Goal: Task Accomplishment & Management: Use online tool/utility

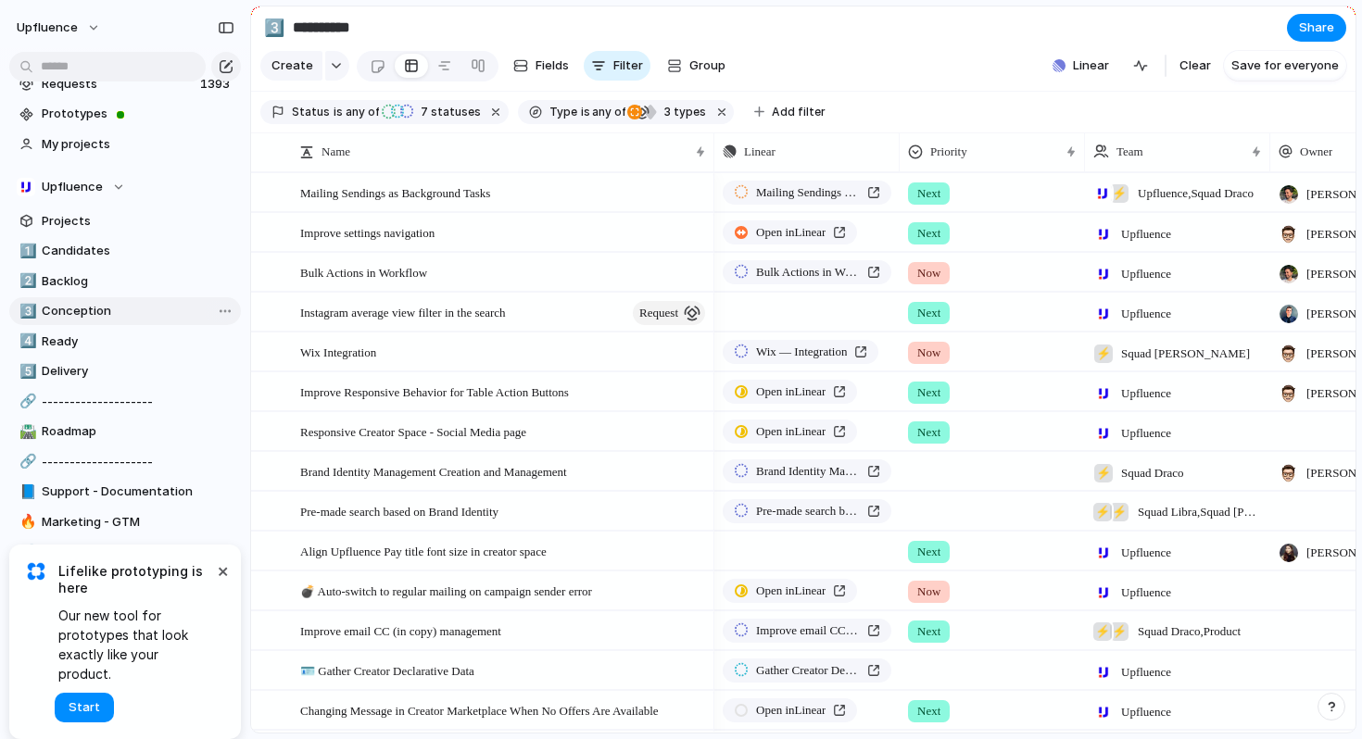
scroll to position [54, 0]
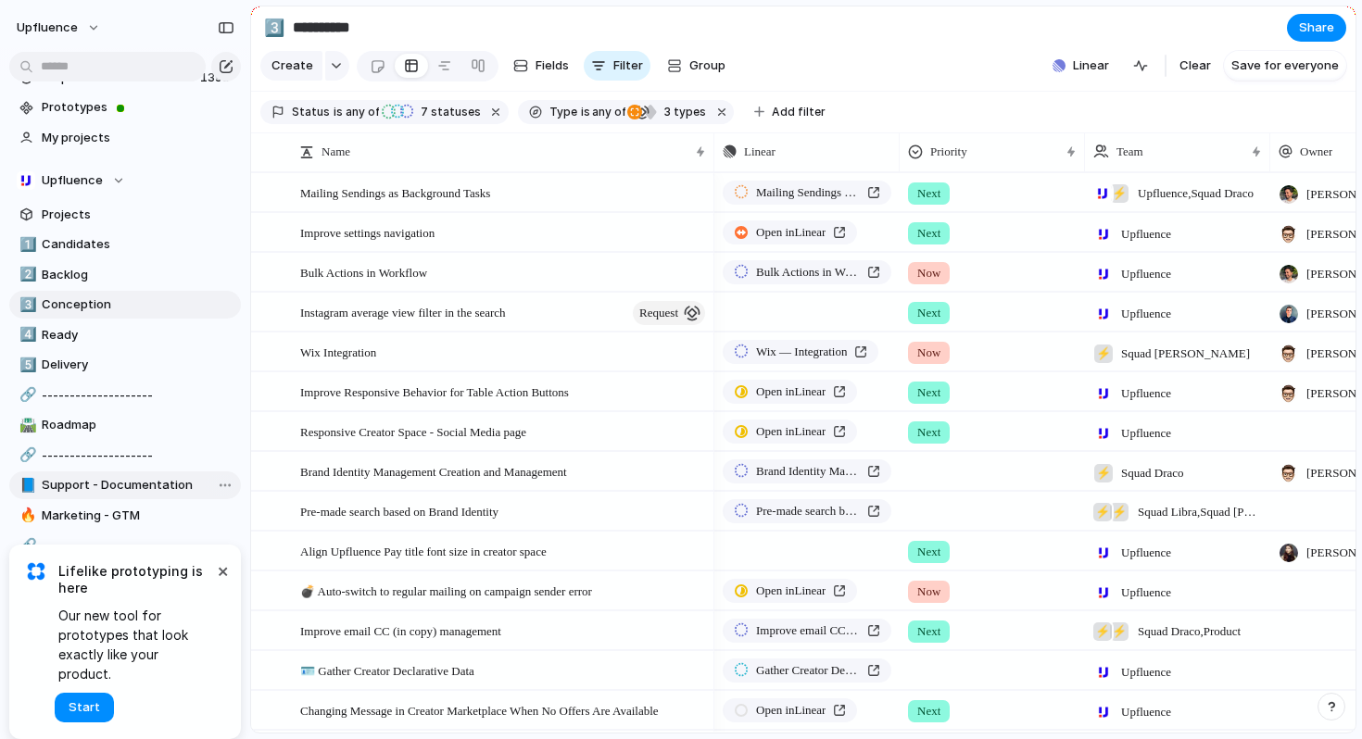
click at [97, 483] on span "Support - Documentation" at bounding box center [138, 485] width 193 height 19
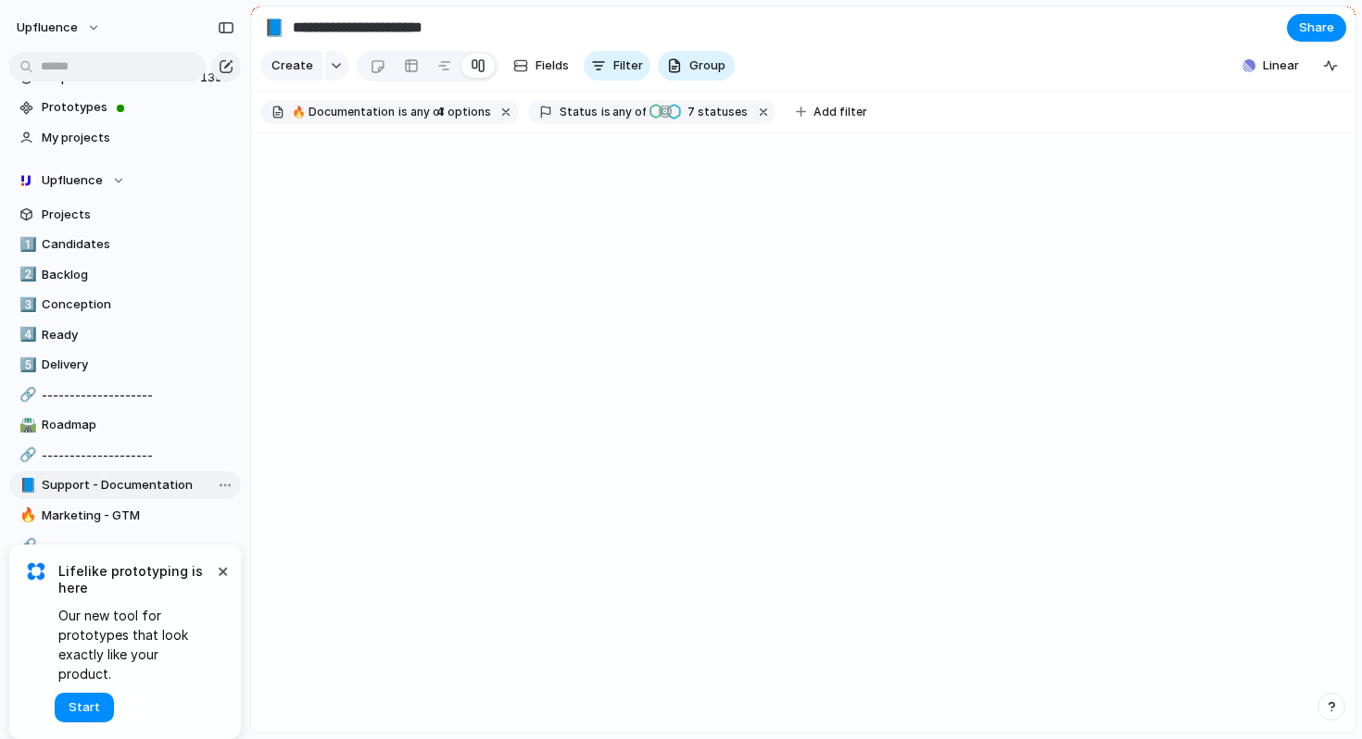
type input "**********"
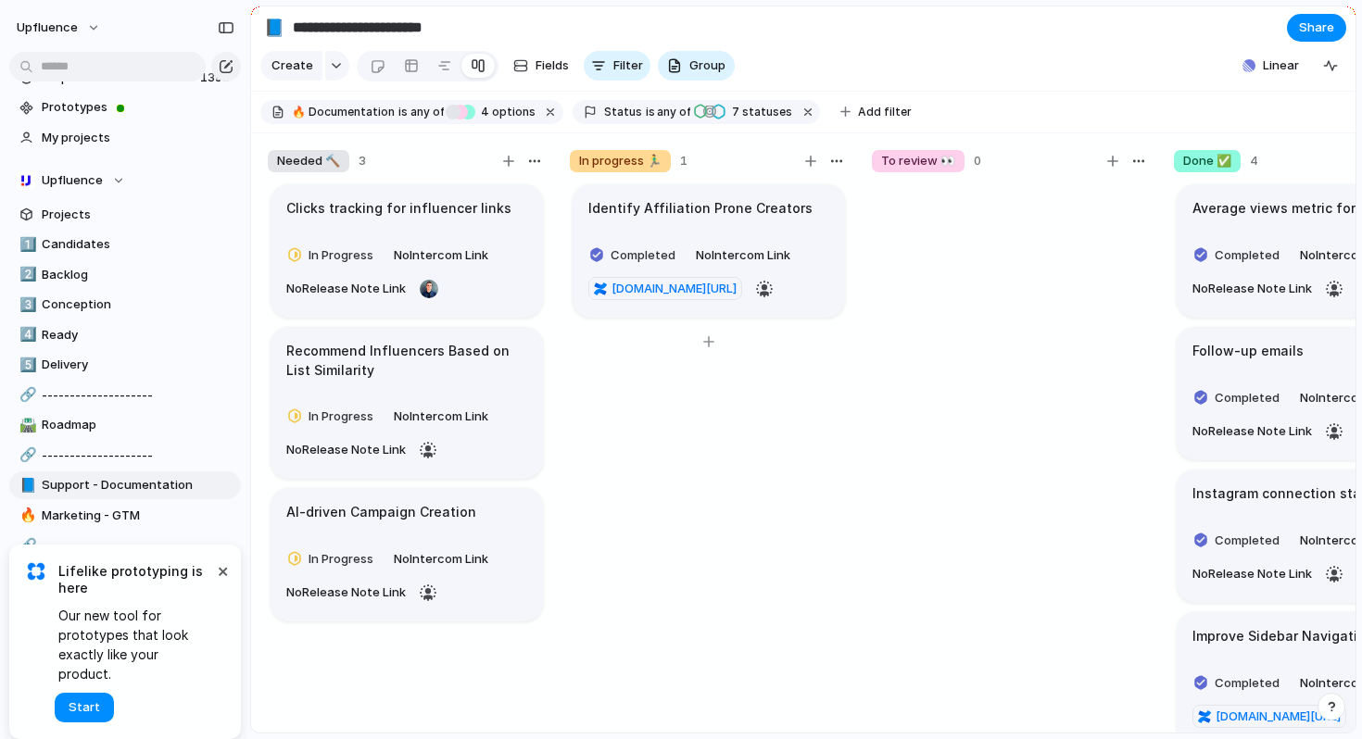
click at [749, 222] on article "Identify Affiliation Prone Creators Completed No Intercom Link upfluence.atlass…" at bounding box center [708, 250] width 272 height 133
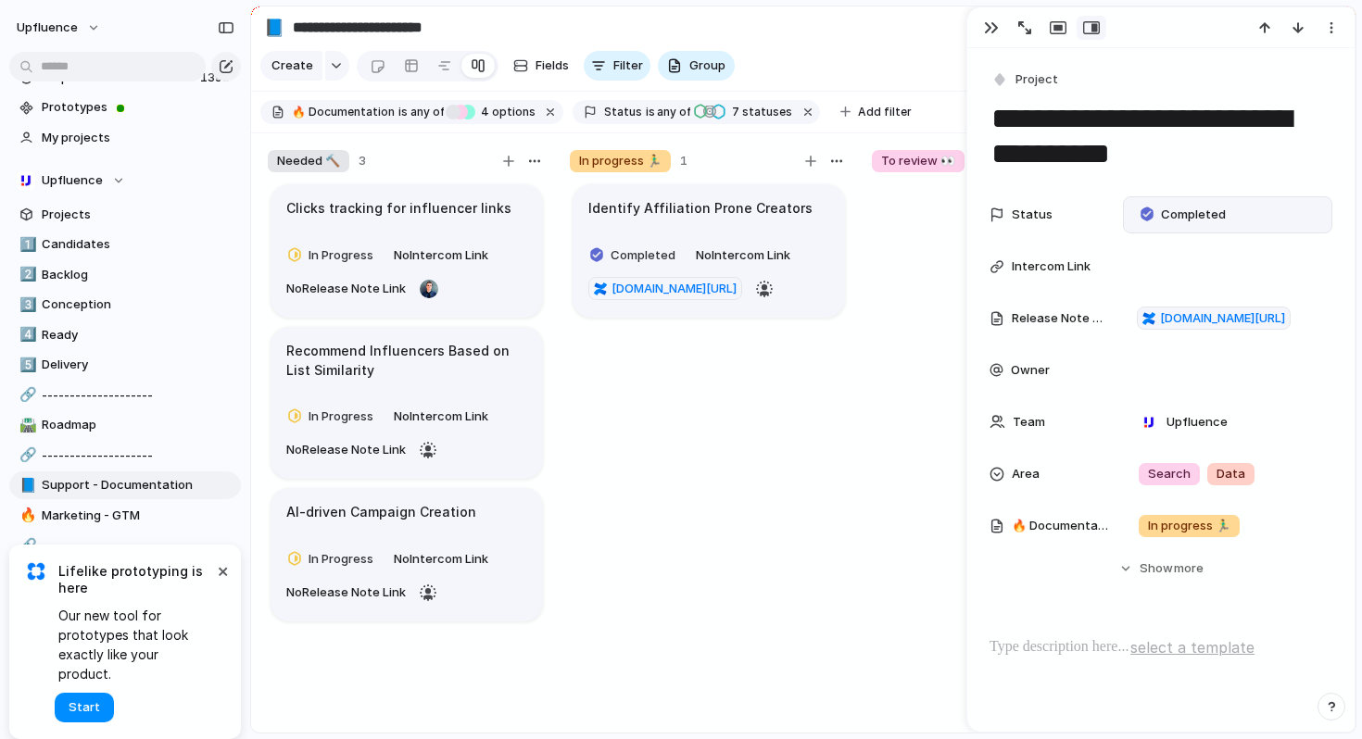
click at [1175, 214] on span "Completed" at bounding box center [1193, 215] width 65 height 19
click at [1175, 214] on div "Idea Candidate Backlog Scoping Designs Specs To review Validated To plan Planne…" at bounding box center [681, 369] width 1362 height 739
click at [1161, 531] on span "In progress 🏃‍♂️" at bounding box center [1189, 526] width 82 height 19
click at [1053, 579] on div "Needed 🔨 In progress 🏃‍♂️ To review 👀 Done ✅ No 🔥 Documentation" at bounding box center [681, 369] width 1362 height 739
click at [837, 392] on div "Identify Affiliation Prone Creators Completed No Intercom Link upfluence.atlass…" at bounding box center [709, 466] width 278 height 569
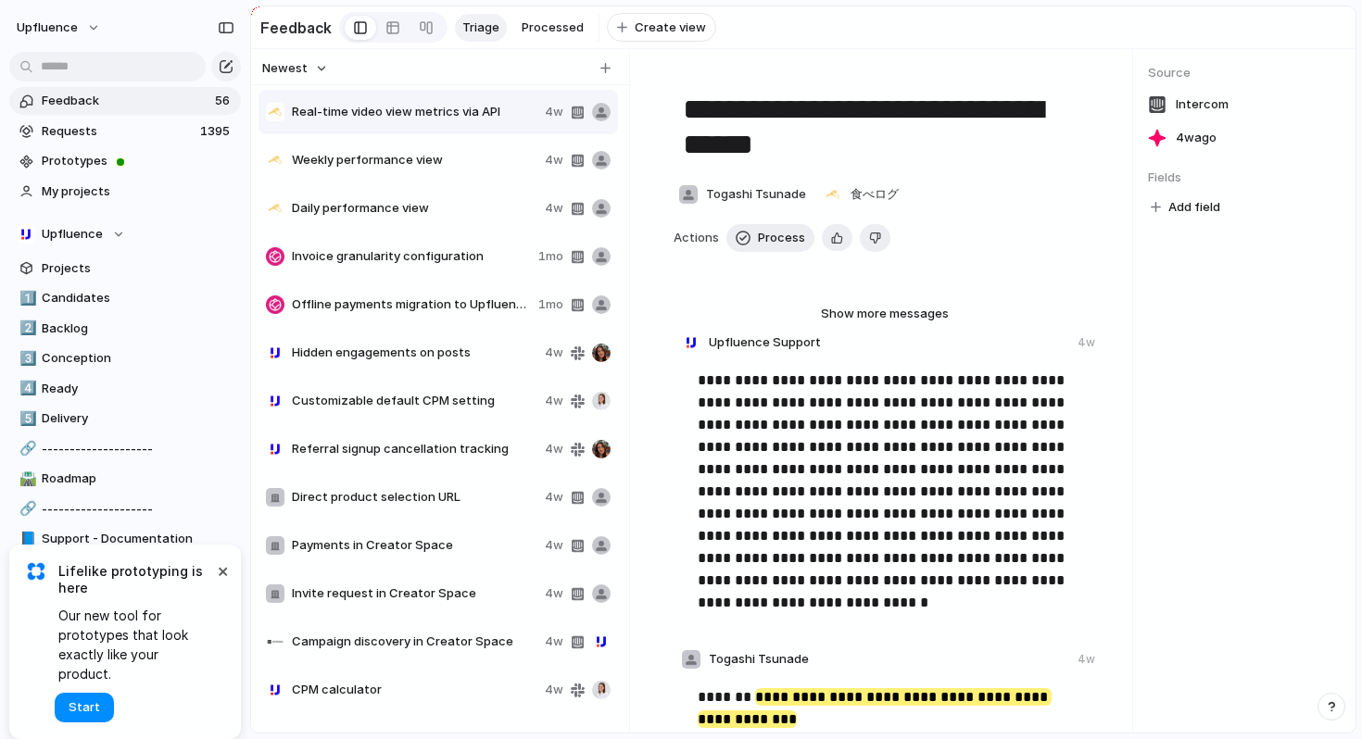
click at [138, 100] on span "Feedback" at bounding box center [126, 101] width 168 height 19
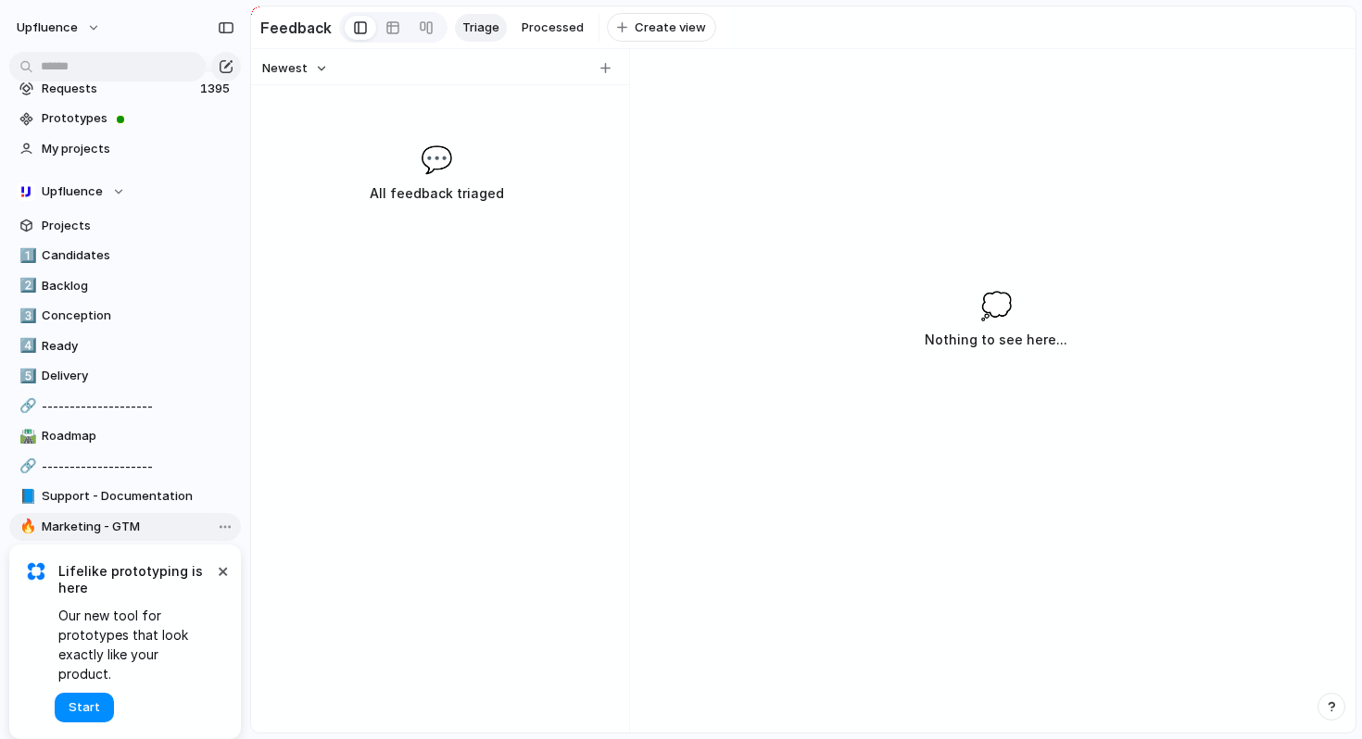
scroll to position [54, 0]
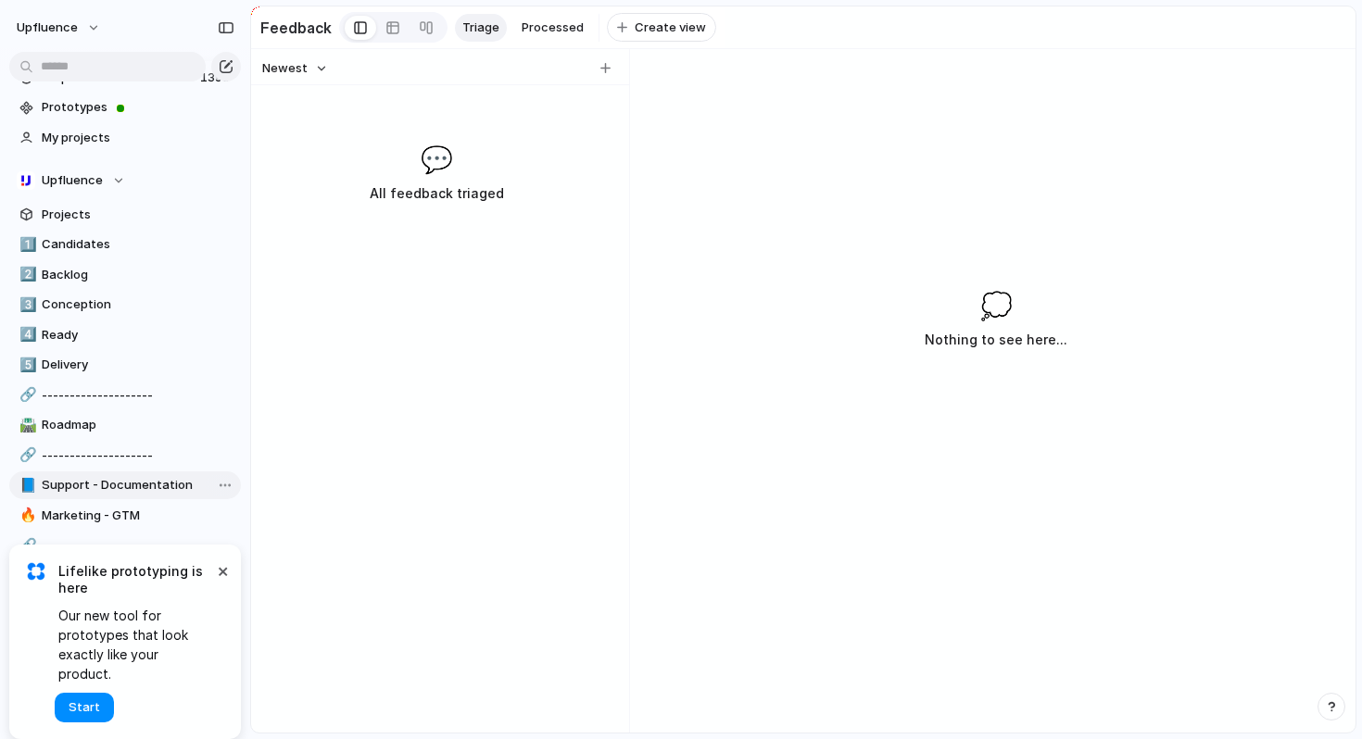
click at [73, 492] on span "Support - Documentation" at bounding box center [138, 485] width 193 height 19
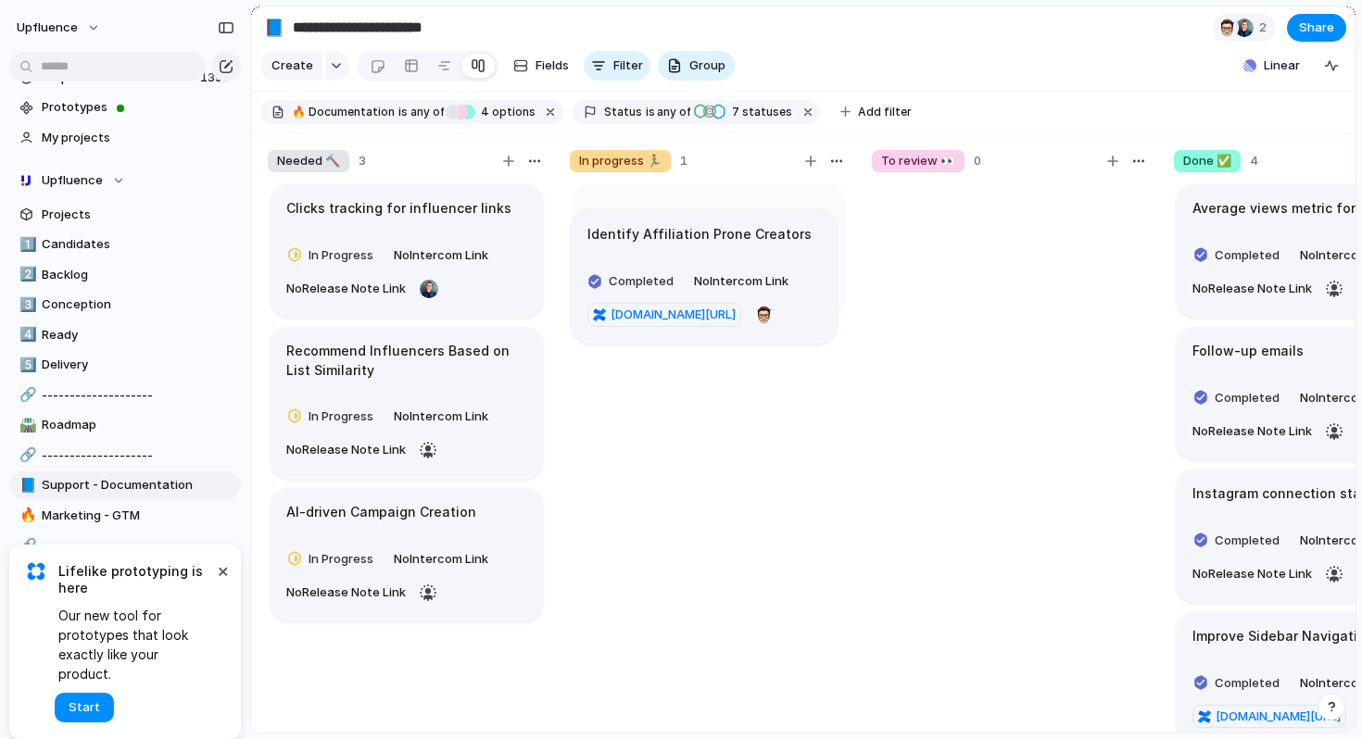
drag, startPoint x: 721, startPoint y: 228, endPoint x: 719, endPoint y: 240, distance: 12.2
click at [719, 240] on body "**********" at bounding box center [681, 369] width 1362 height 739
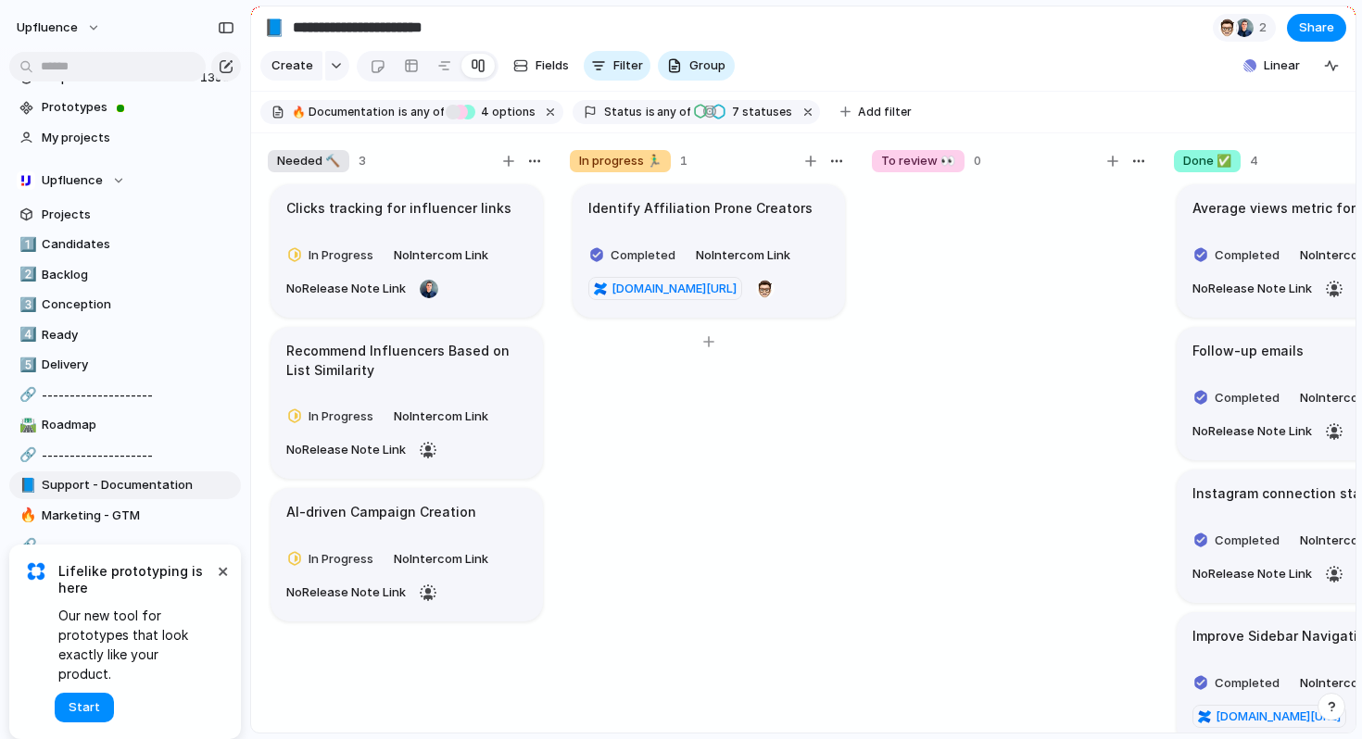
click at [677, 219] on h1 "Identify Affiliation Prone Creators" at bounding box center [700, 208] width 224 height 20
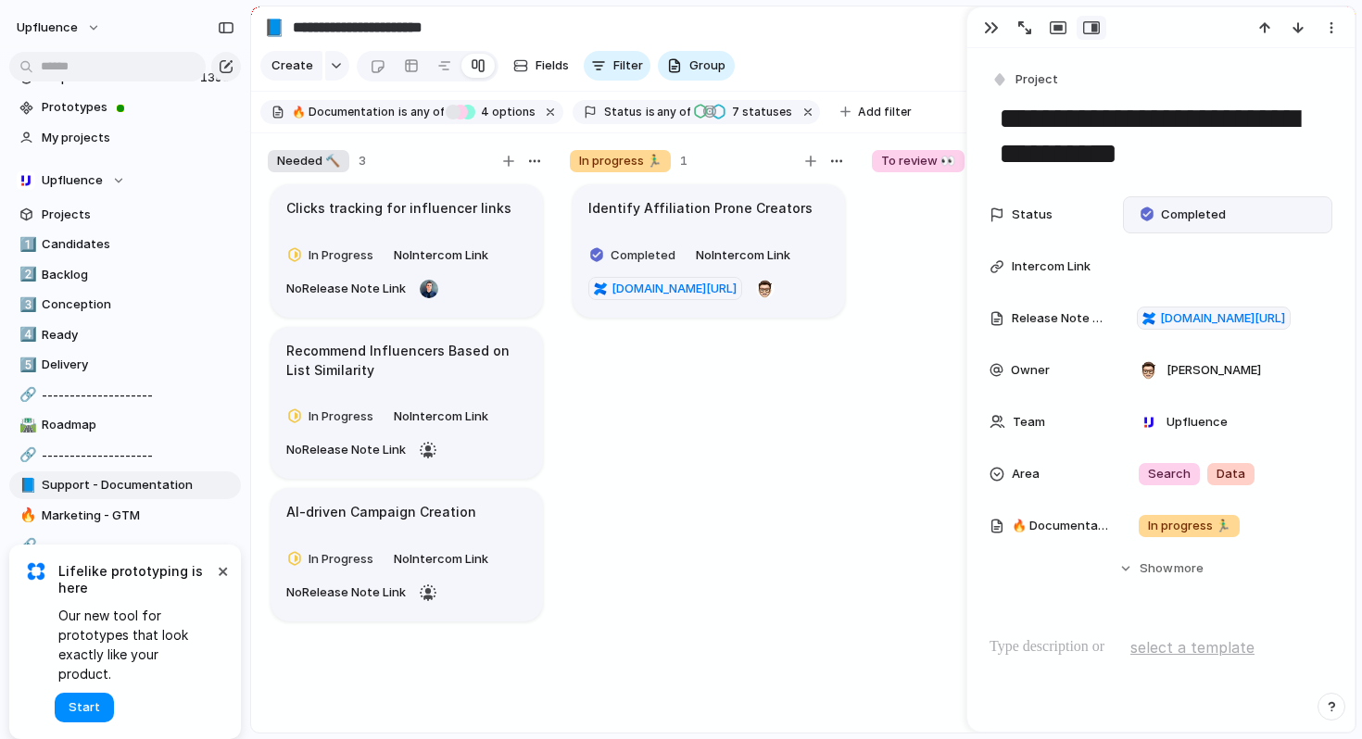
click at [1178, 210] on span "Completed" at bounding box center [1193, 215] width 65 height 19
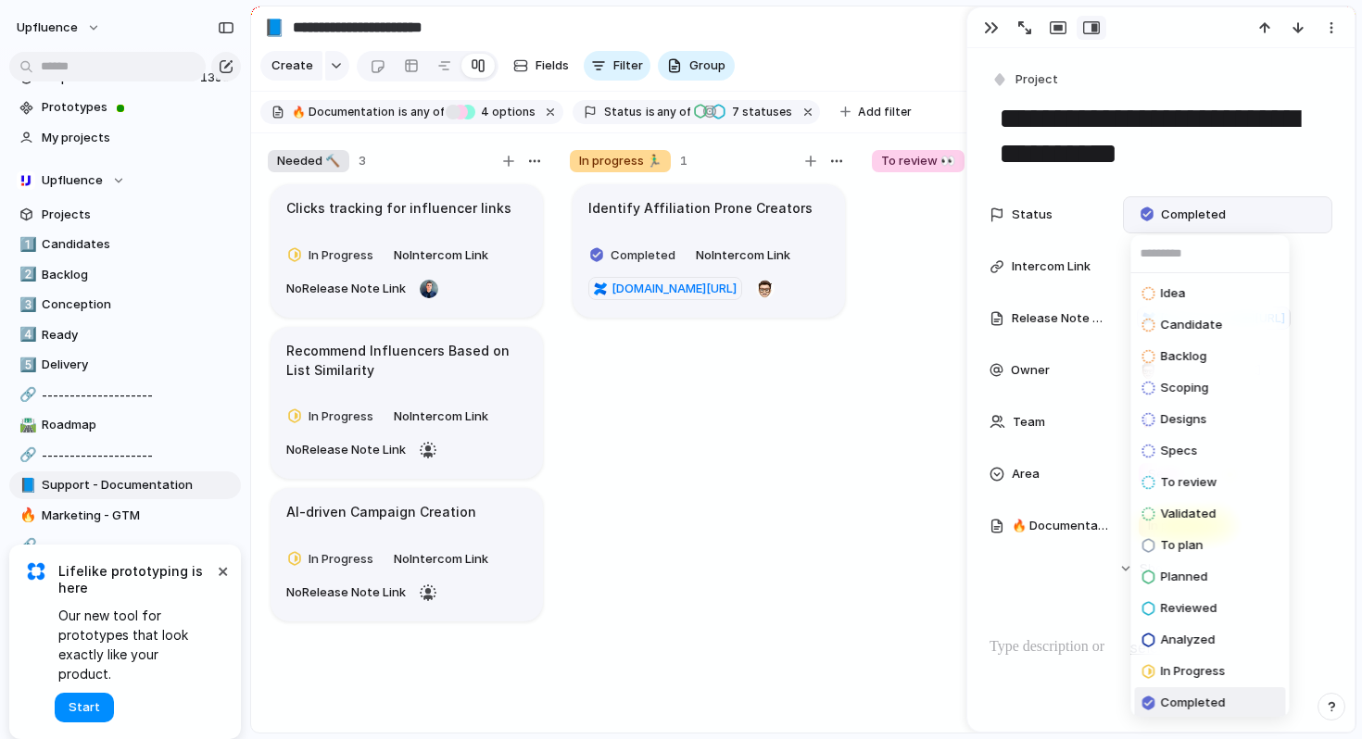
click at [1051, 223] on div "Idea Candidate Backlog Scoping Designs Specs To review Validated To plan Planne…" at bounding box center [681, 369] width 1362 height 739
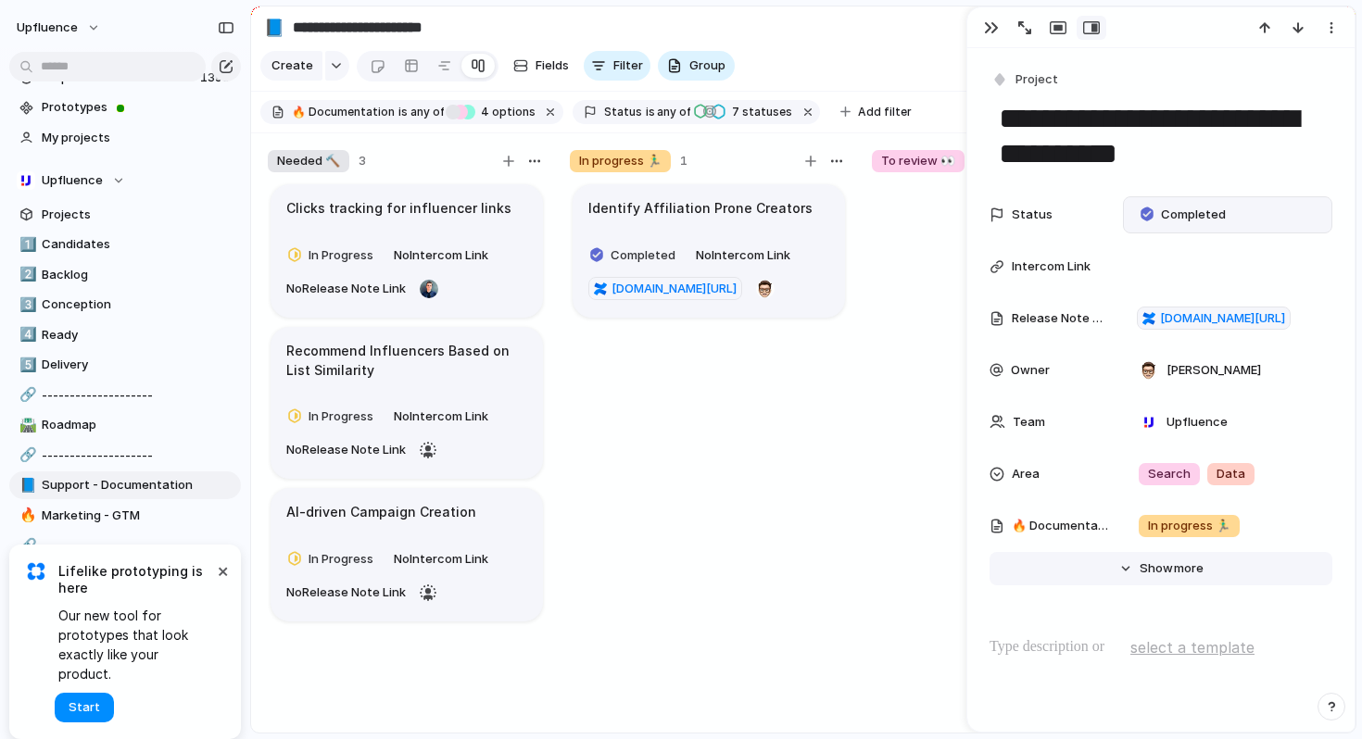
click at [1160, 574] on span "Show" at bounding box center [1155, 568] width 33 height 19
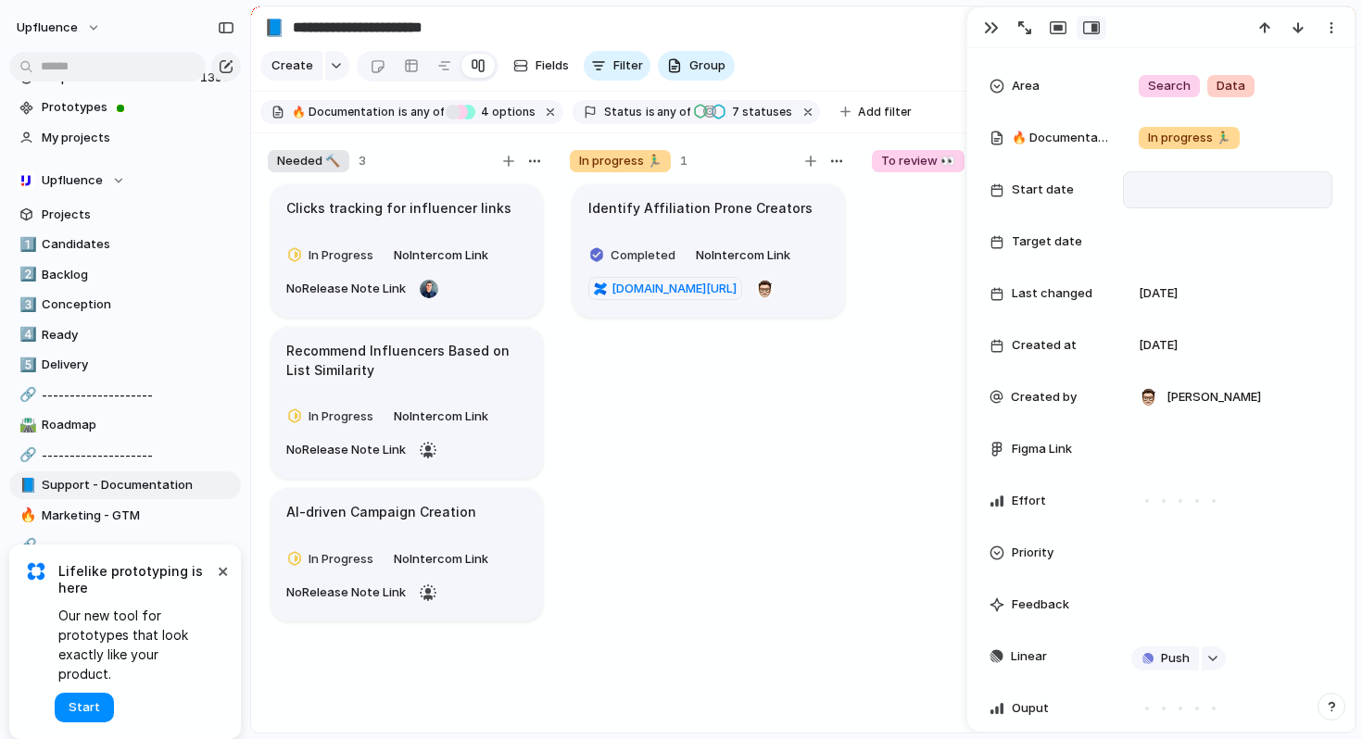
scroll to position [406, 0]
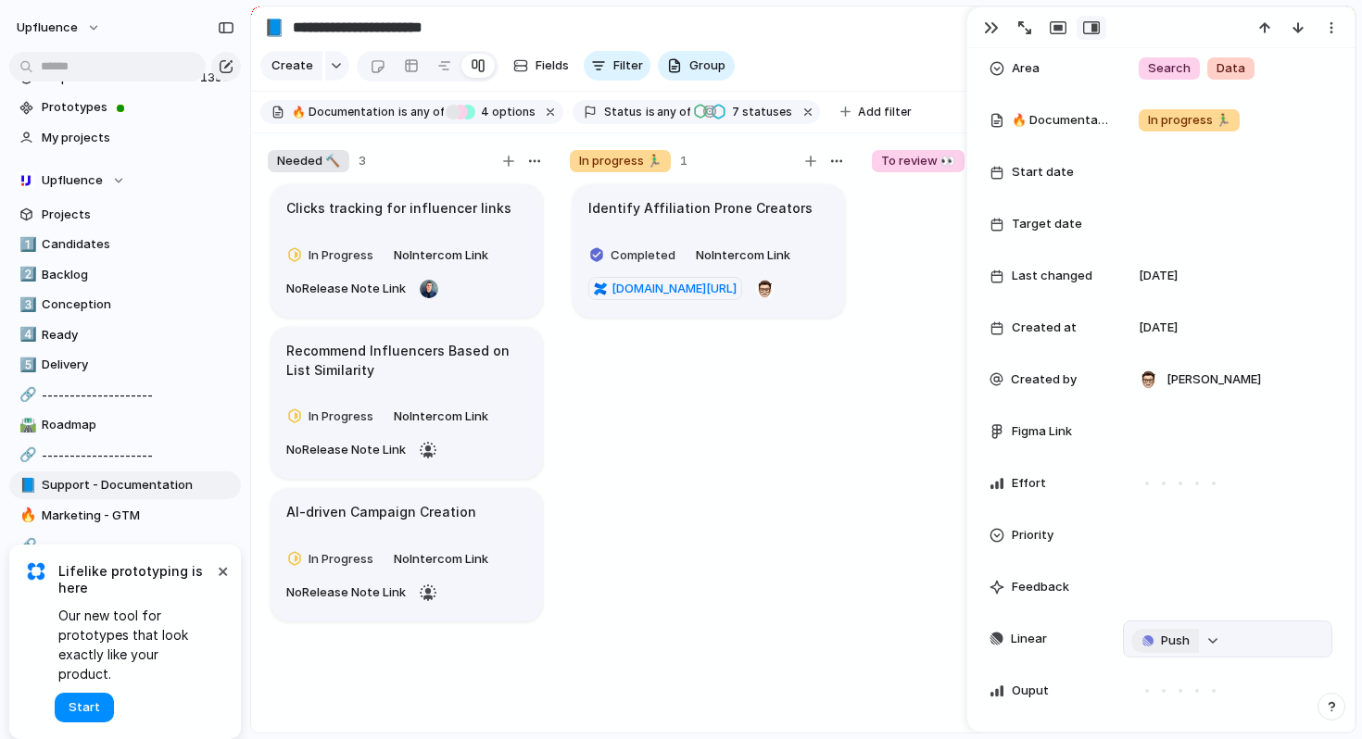
click at [1148, 637] on div "button" at bounding box center [1147, 640] width 11 height 11
click at [1149, 676] on span "Project" at bounding box center [1144, 676] width 43 height 19
click at [1043, 636] on div "⚡ EXPORT CYCLE ⚡ Squad Hydra ⚡ Squad Libra ⚡ Cooldown ⚡ Product ⚡ Squad Draco ⚡…" at bounding box center [681, 369] width 1362 height 739
click at [1181, 637] on span "Push" at bounding box center [1175, 641] width 29 height 19
click at [1161, 645] on div "Project Issue" at bounding box center [681, 369] width 1362 height 739
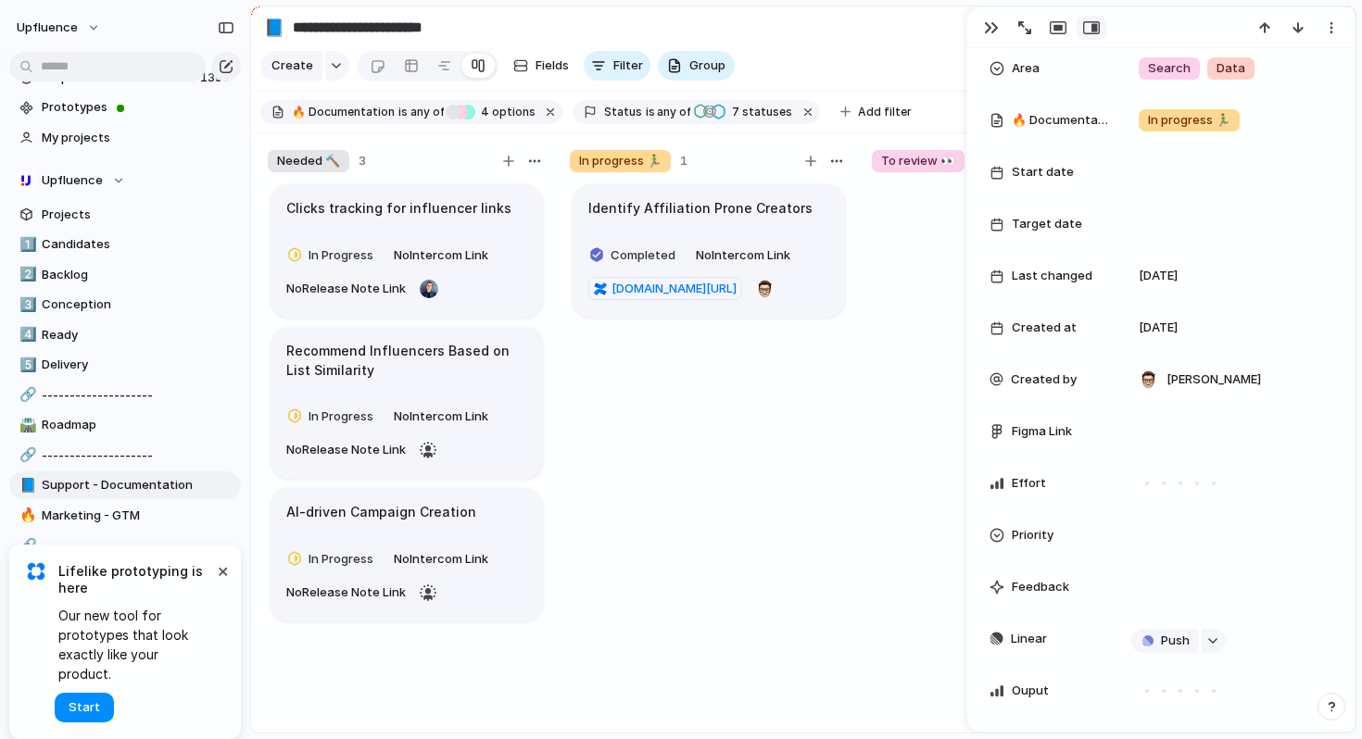
click at [1161, 645] on span "Push" at bounding box center [1175, 641] width 29 height 19
click at [837, 508] on div "Project Issue" at bounding box center [681, 369] width 1362 height 739
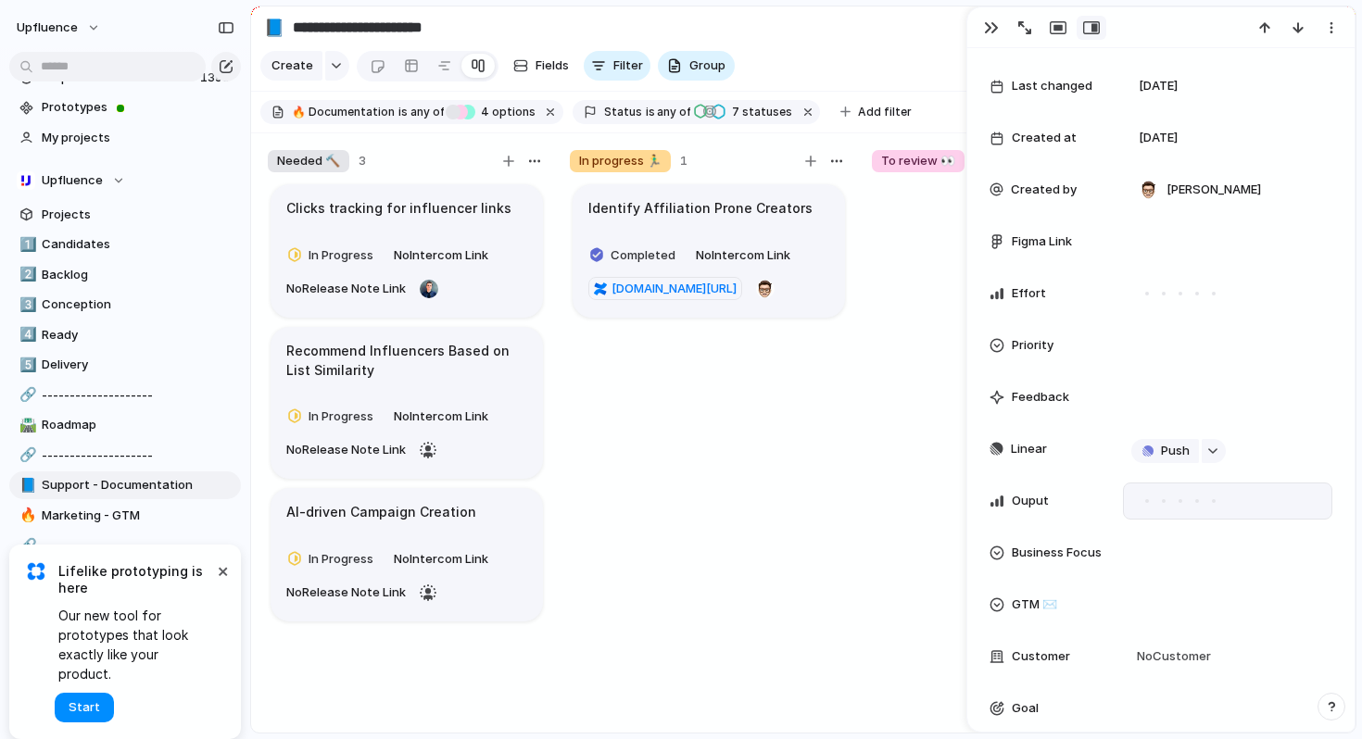
scroll to position [609, 0]
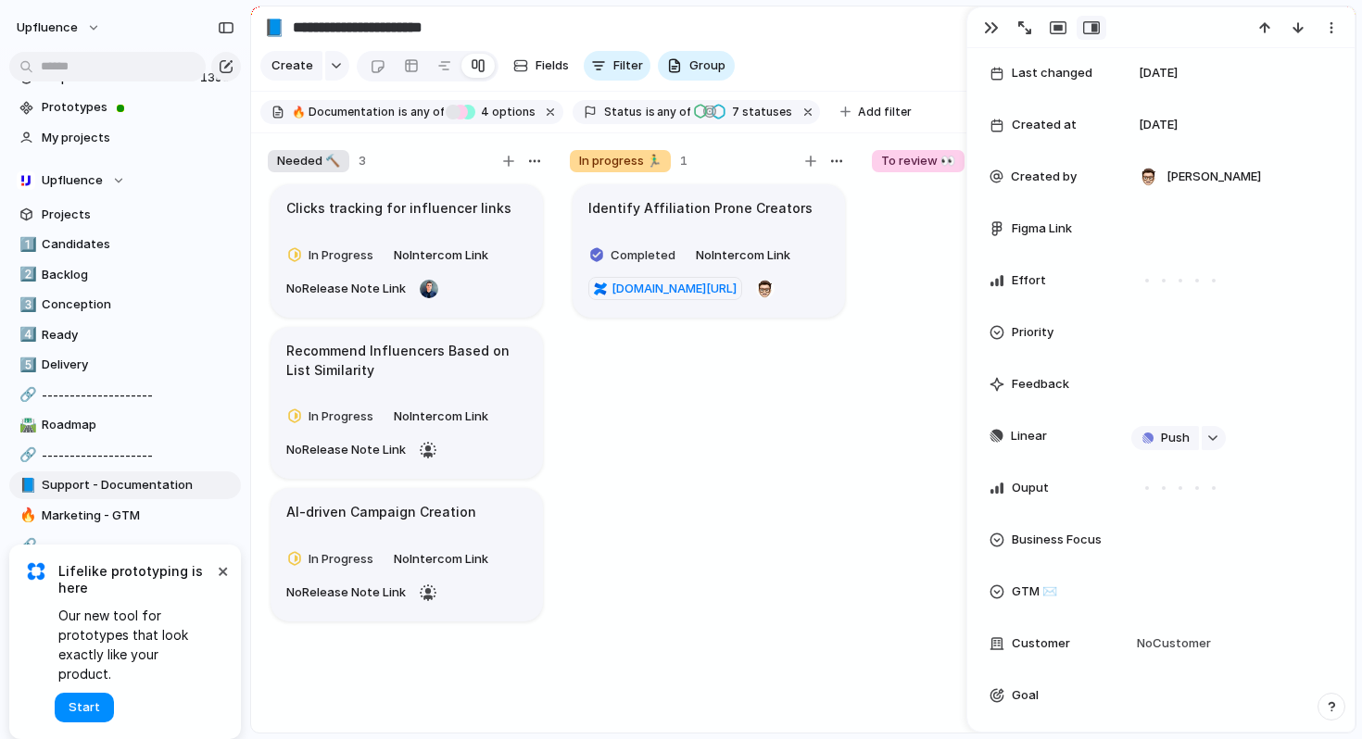
click at [1036, 436] on span "Linear" at bounding box center [1028, 436] width 36 height 19
click at [1212, 436] on div "button" at bounding box center [1212, 437] width 13 height 7
click at [1057, 454] on div "Projects Issues Bulk edit codes-patterns Support Shopify Subscription Codes and…" at bounding box center [681, 369] width 1362 height 739
click at [1211, 436] on div "button" at bounding box center [1212, 437] width 13 height 7
click at [753, 262] on div "Projects Issues Bulk edit codes-patterns Support Shopify Subscription Codes and…" at bounding box center [681, 369] width 1362 height 739
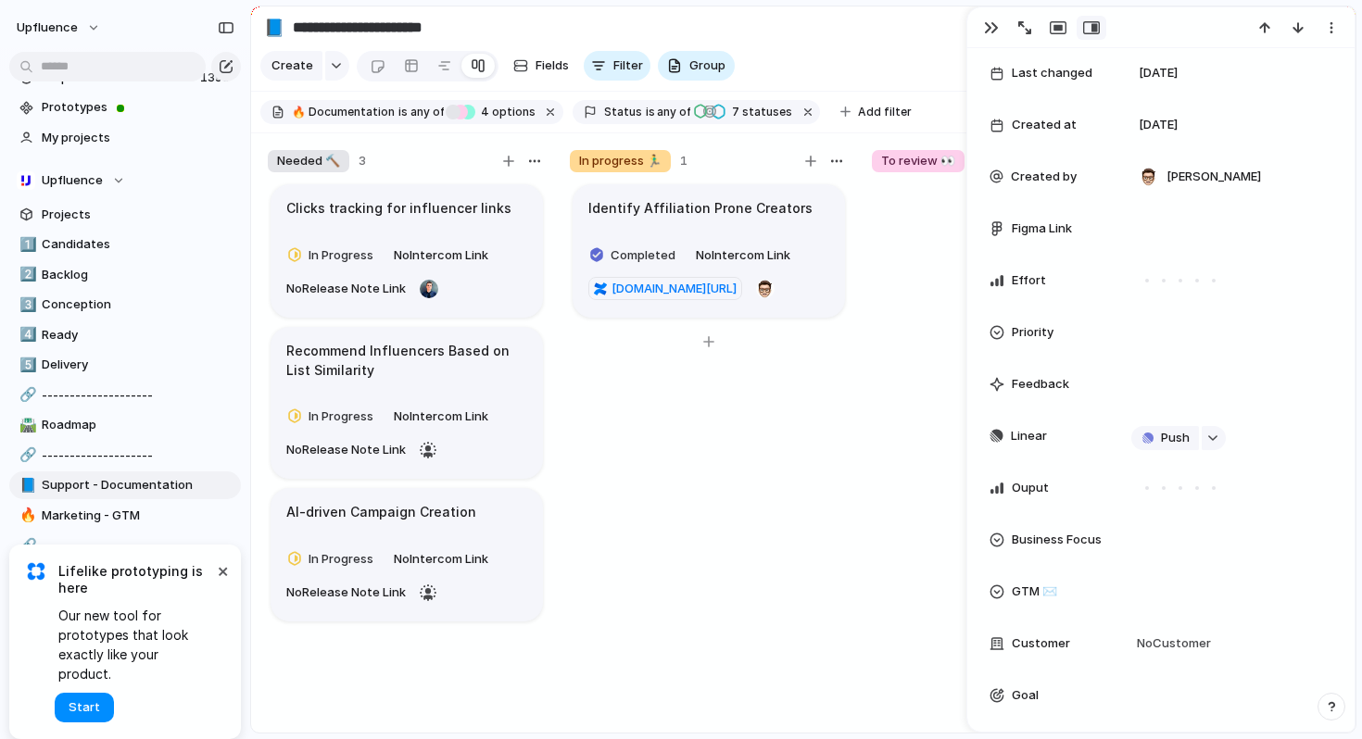
click at [753, 242] on article "Identify Affiliation Prone Creators Completed No Intercom Link upfluence.atlass…" at bounding box center [708, 250] width 272 height 133
click at [754, 219] on h1 "Identify Affiliation Prone Creators" at bounding box center [700, 208] width 224 height 20
click at [1210, 442] on button "button" at bounding box center [1213, 438] width 24 height 24
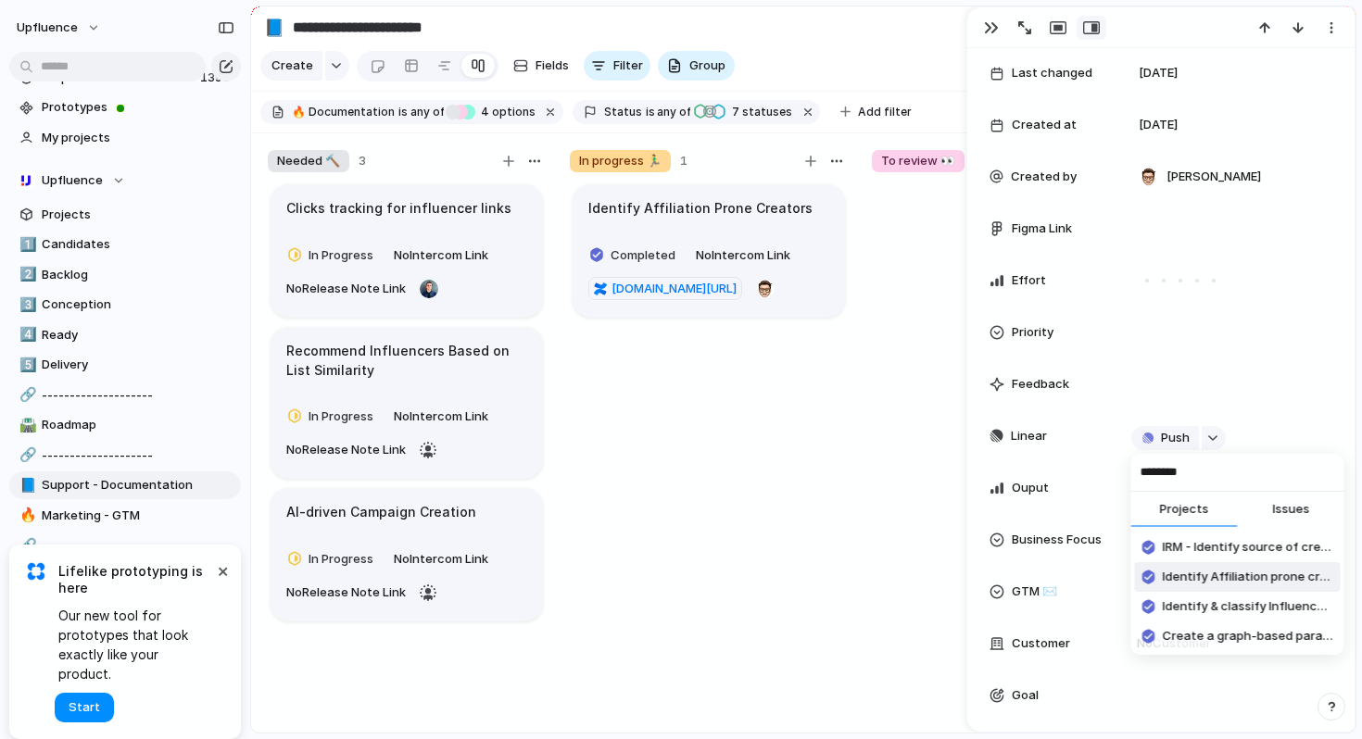
type input "********"
click at [1261, 582] on span "Identify Affiliation prone creators" at bounding box center [1246, 577] width 170 height 19
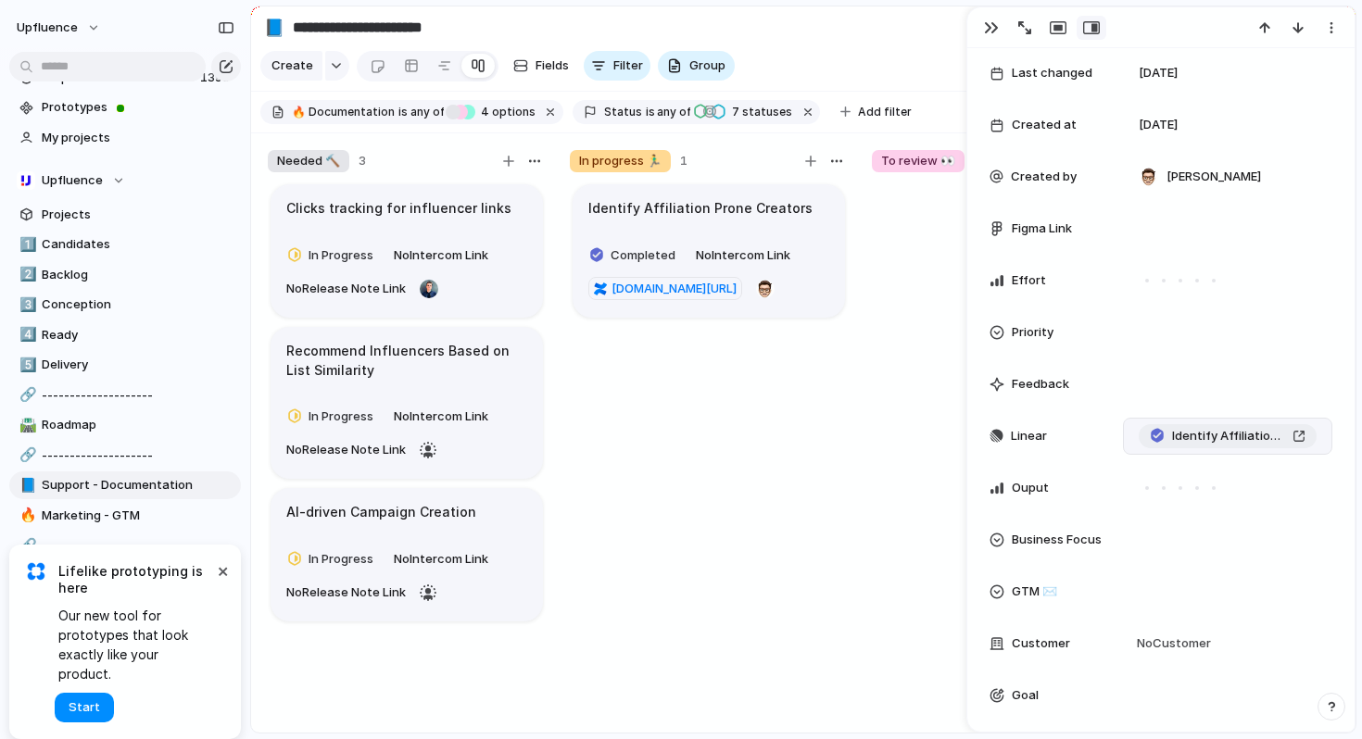
click at [1286, 433] on div "Identify Affiliation prone creators" at bounding box center [1227, 436] width 156 height 19
